Goal: Task Accomplishment & Management: Use online tool/utility

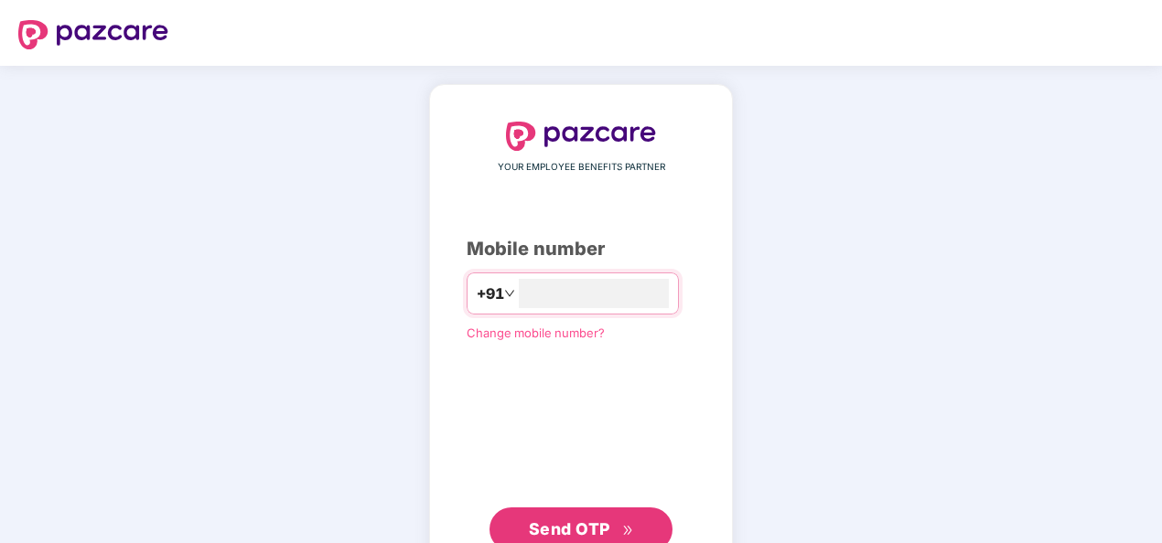
type input "**********"
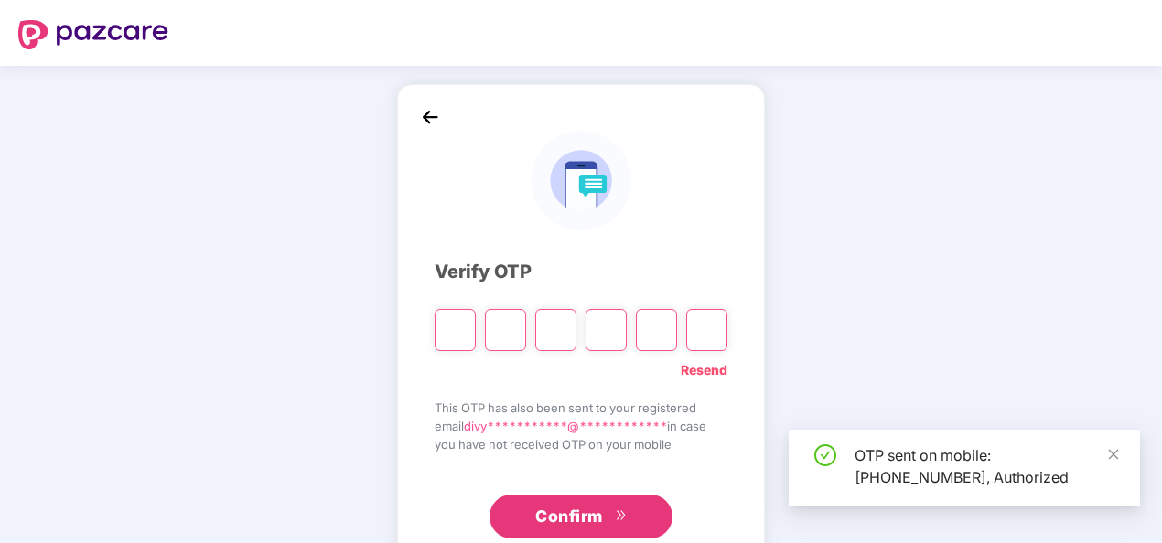
click at [1120, 454] on div "OTP sent on mobile: +917415458424, Authorized" at bounding box center [963, 468] width 351 height 77
click at [1105, 452] on div "OTP sent on mobile: +917415458424, Authorized" at bounding box center [985, 467] width 263 height 44
click at [1116, 457] on icon "close" at bounding box center [1113, 454] width 13 height 13
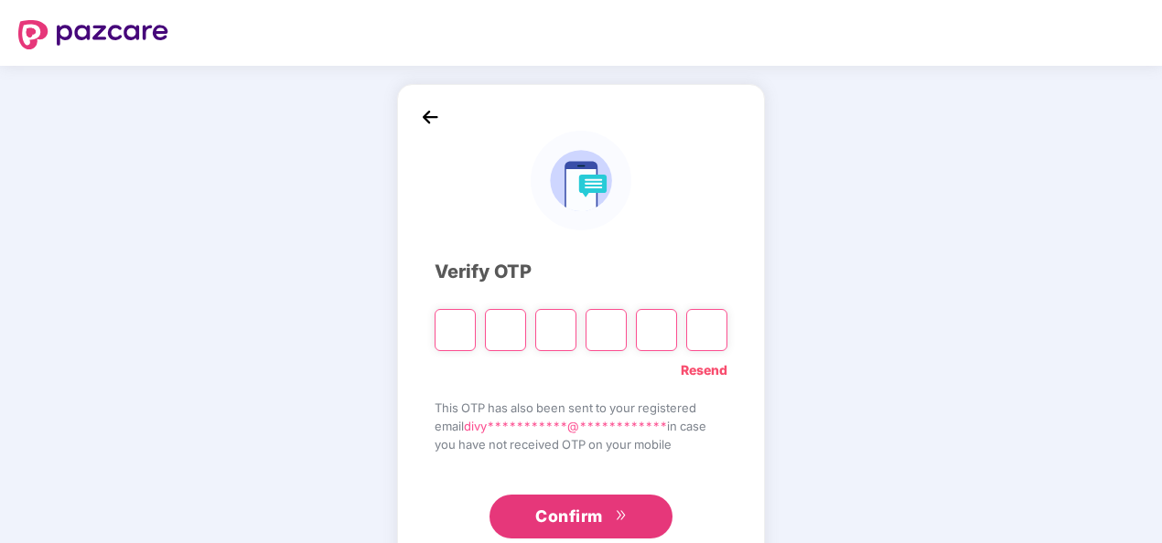
click at [457, 334] on input "Please enter verification code. Digit 1" at bounding box center [454, 330] width 41 height 42
type input "*"
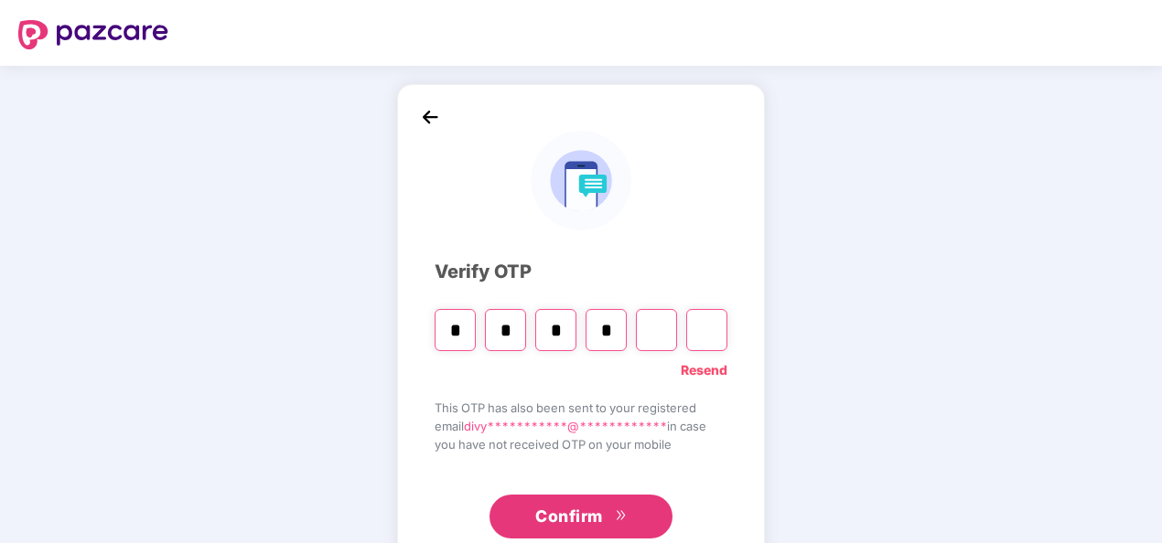
type input "*"
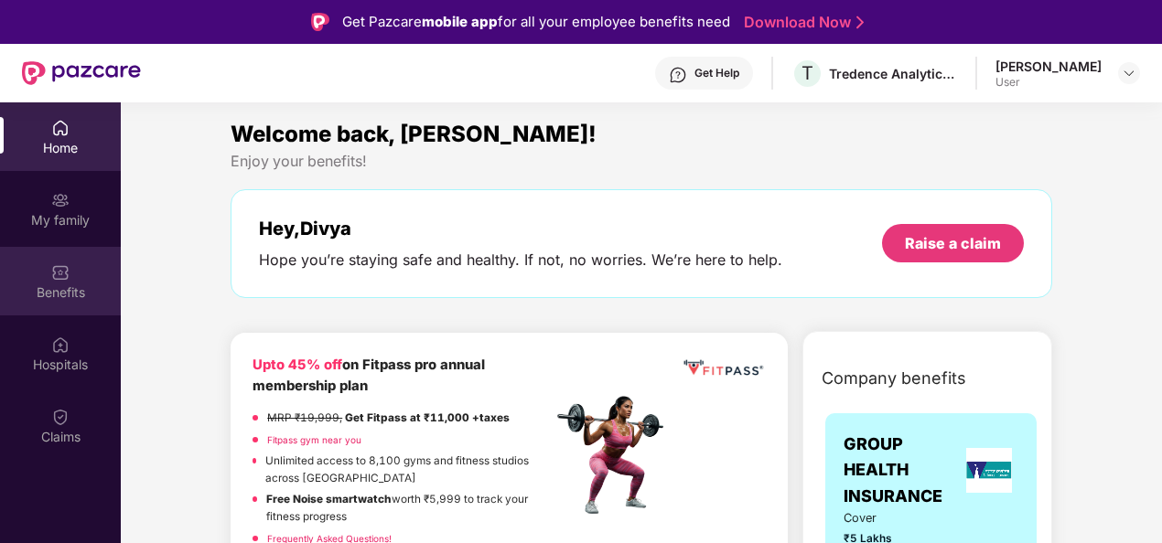
click at [78, 274] on div "Benefits" at bounding box center [60, 281] width 121 height 69
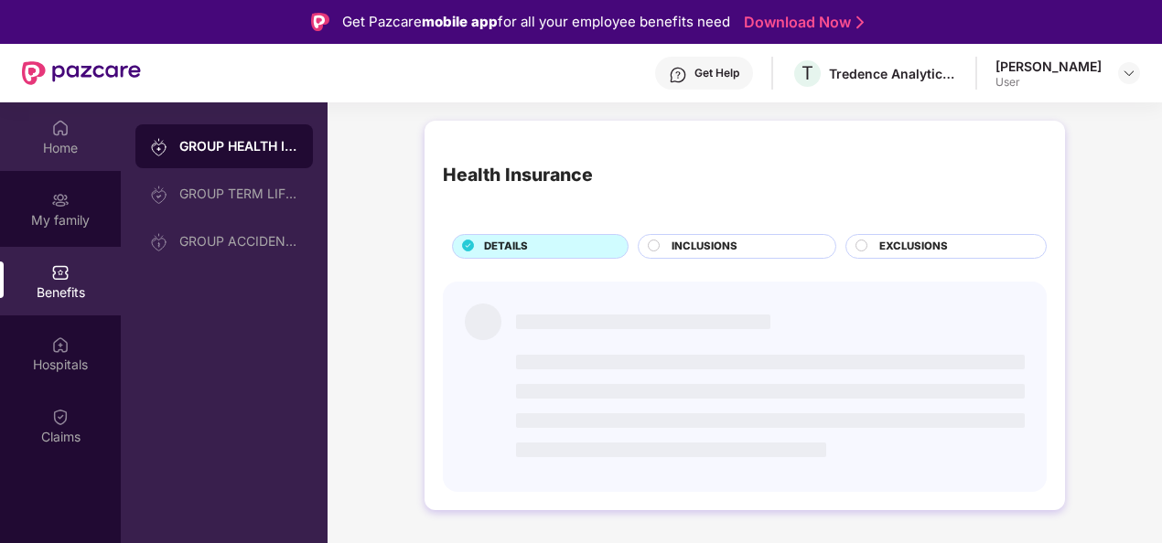
click at [53, 142] on div "Home" at bounding box center [60, 148] width 121 height 18
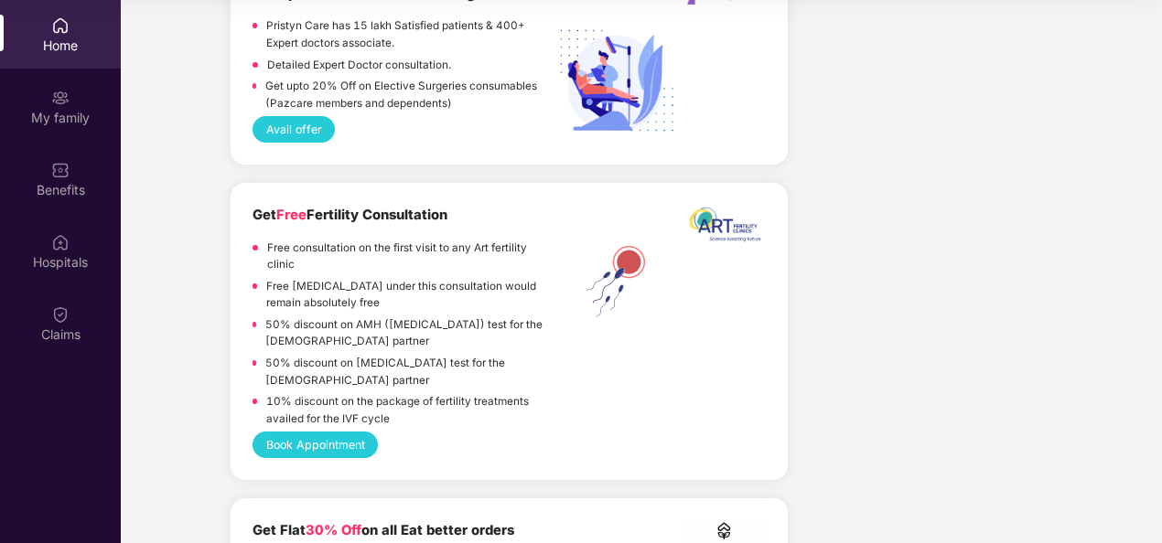
scroll to position [2836, 0]
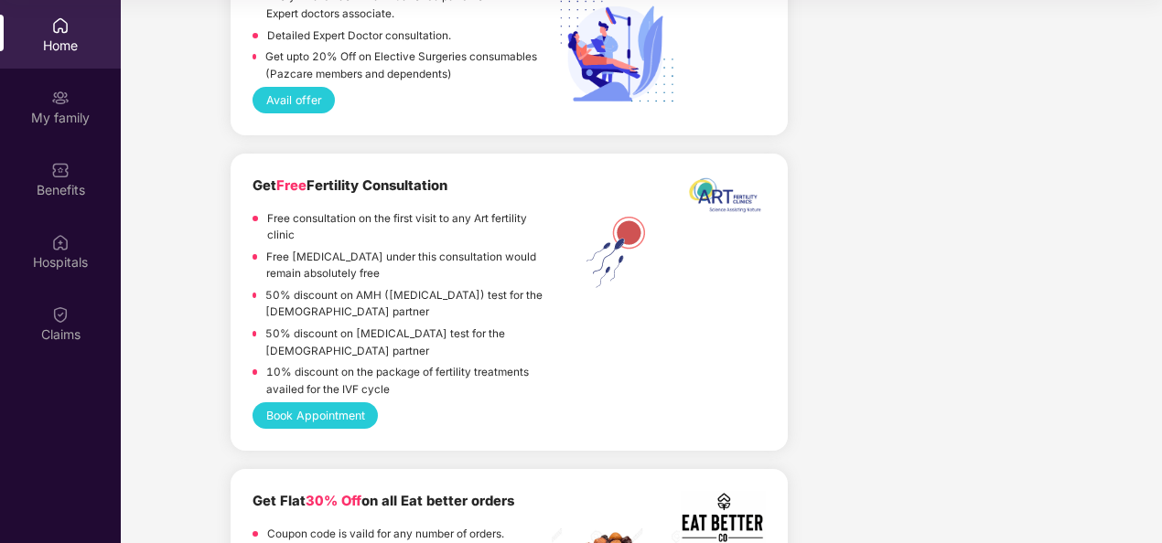
click at [319, 422] on button "Book Appointment" at bounding box center [314, 415] width 125 height 27
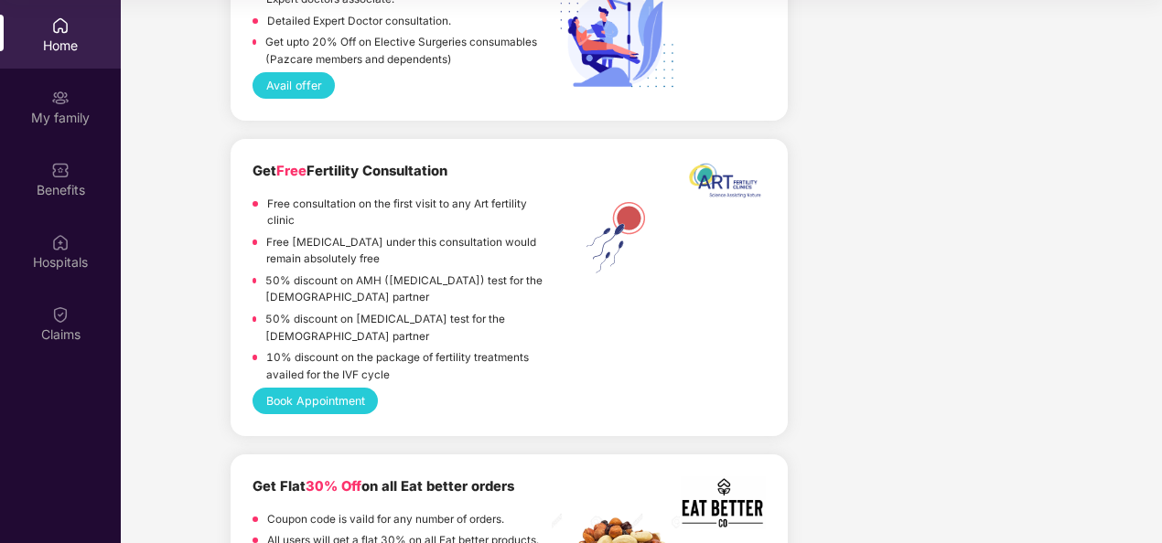
scroll to position [2927, 0]
